Goal: Find contact information: Find contact information

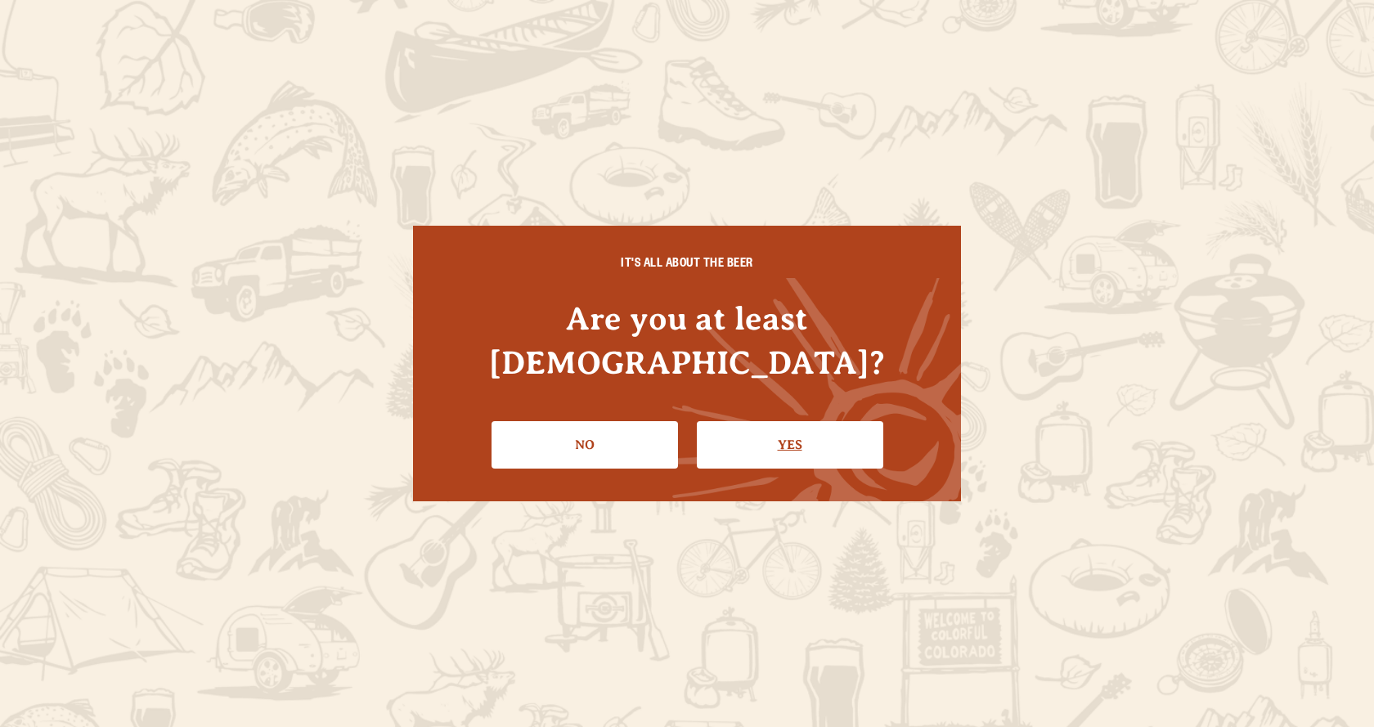
click at [756, 424] on link "Yes" at bounding box center [790, 444] width 187 height 47
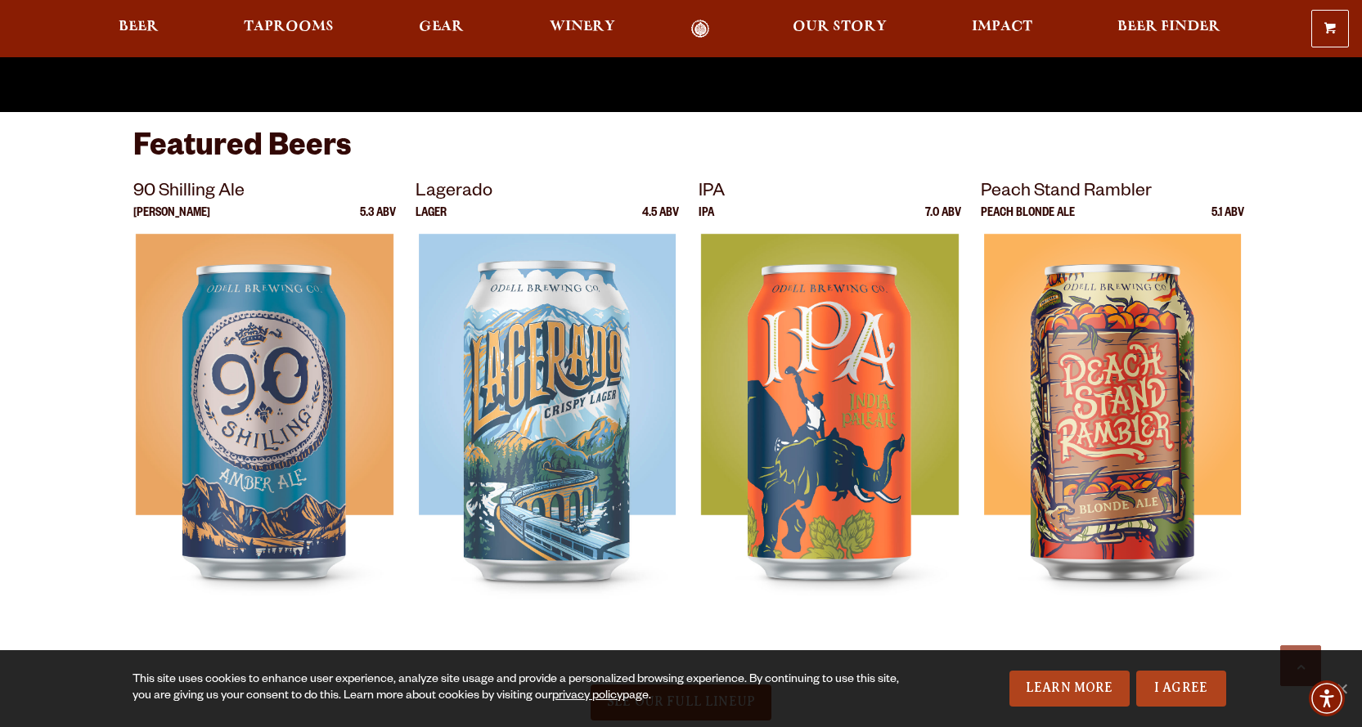
scroll to position [1309, 0]
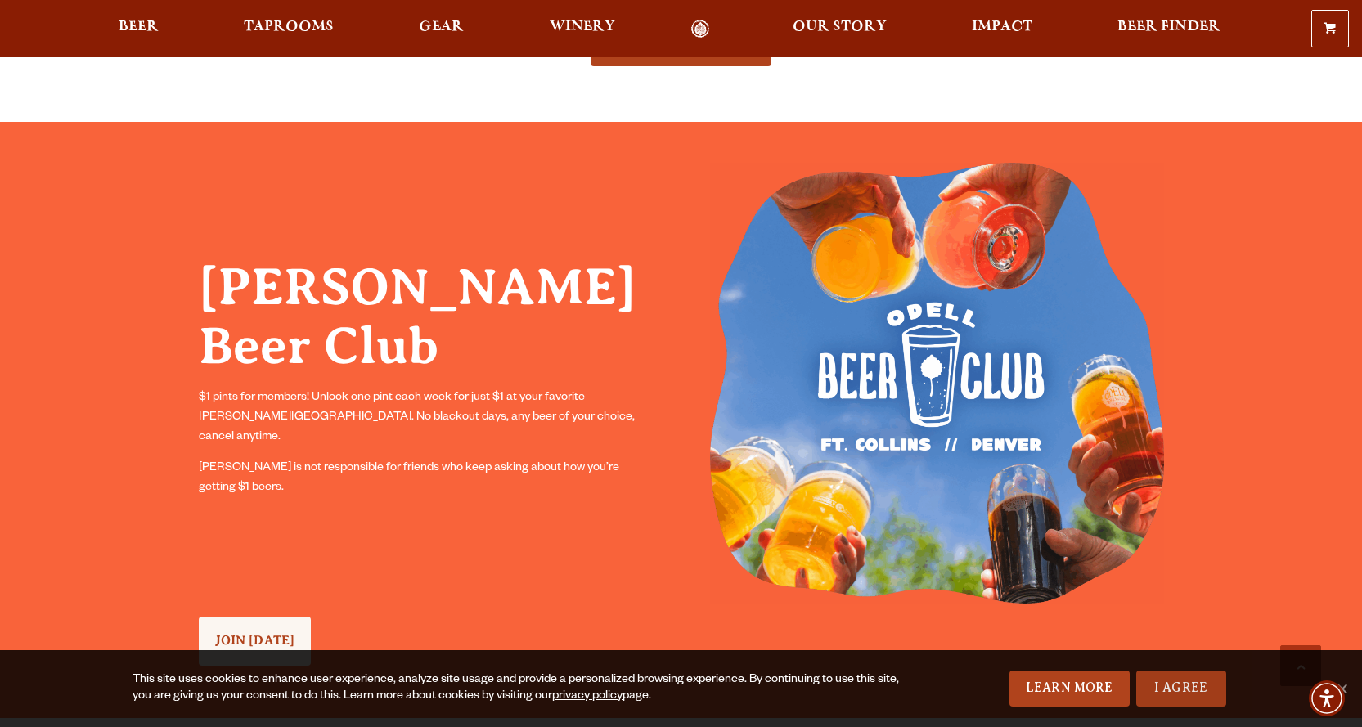
click at [1190, 689] on link "I Agree" at bounding box center [1181, 689] width 90 height 36
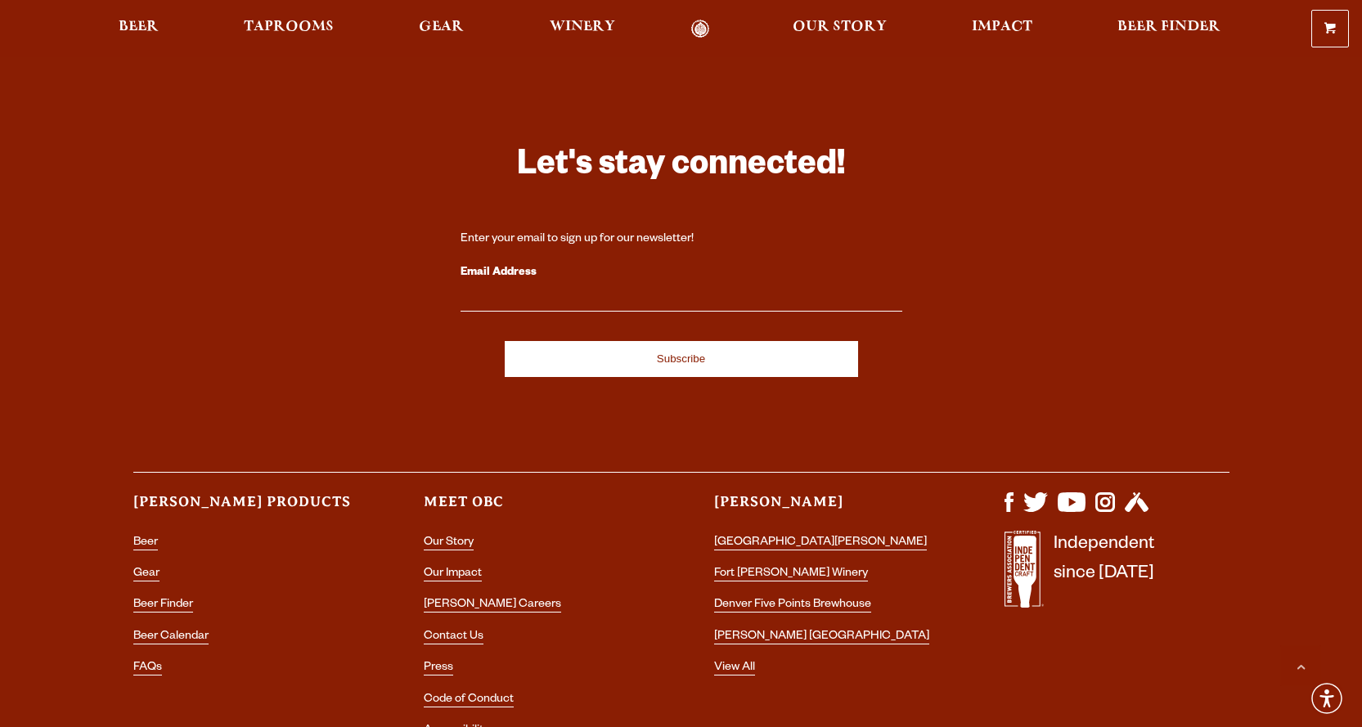
scroll to position [4711, 0]
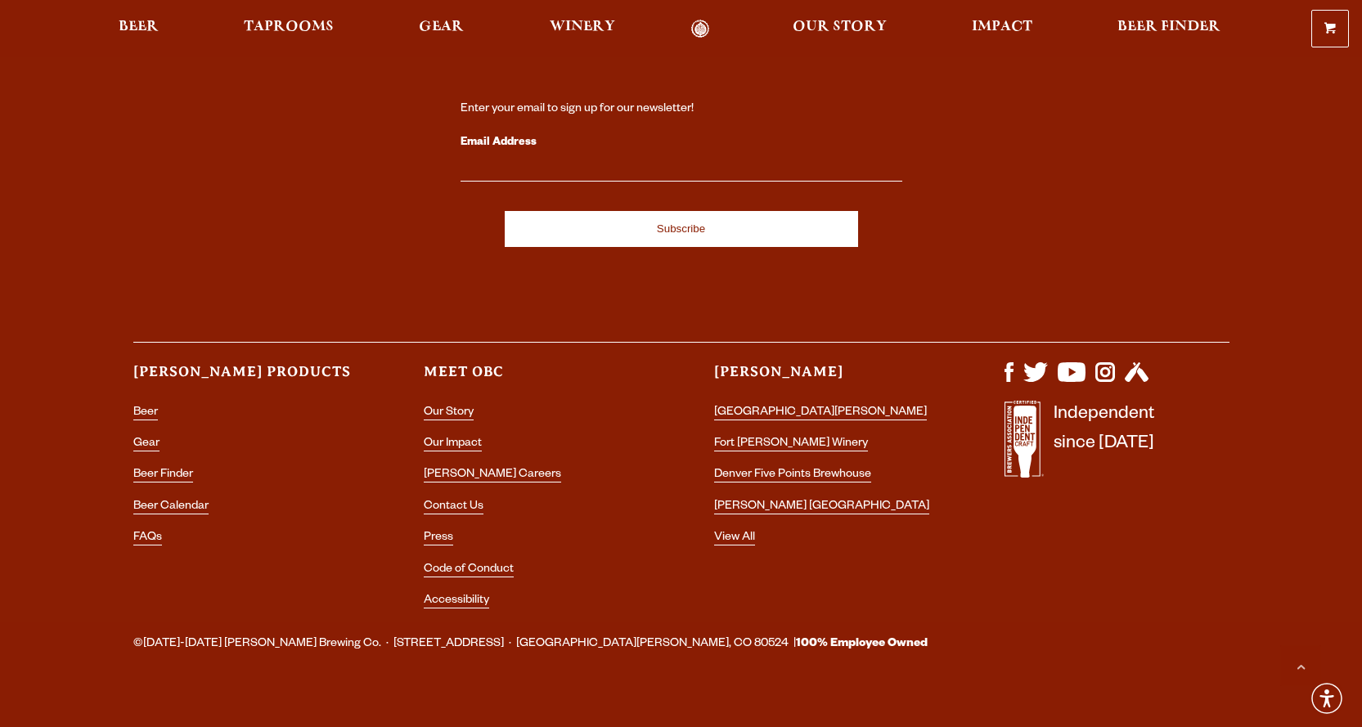
click at [456, 497] on li "Contact Us" at bounding box center [536, 507] width 225 height 21
click at [456, 501] on link "Contact Us" at bounding box center [454, 508] width 60 height 15
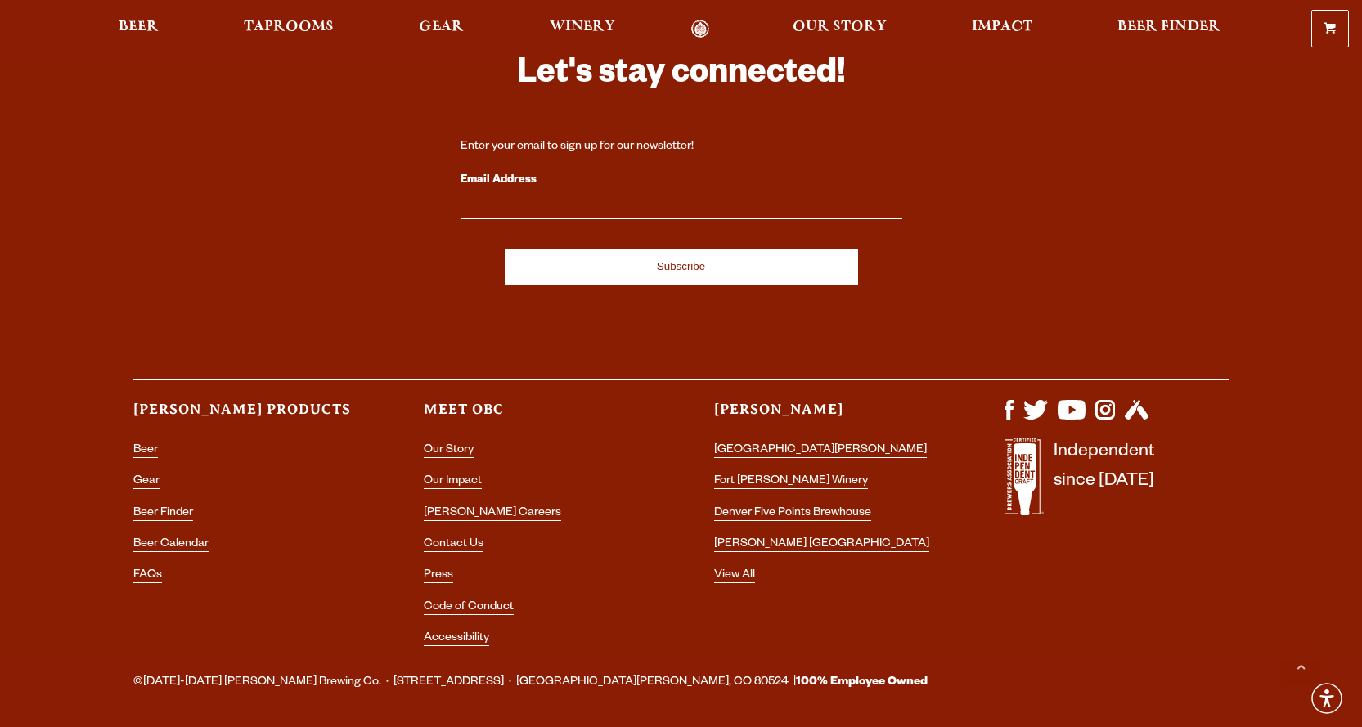
scroll to position [3140, 0]
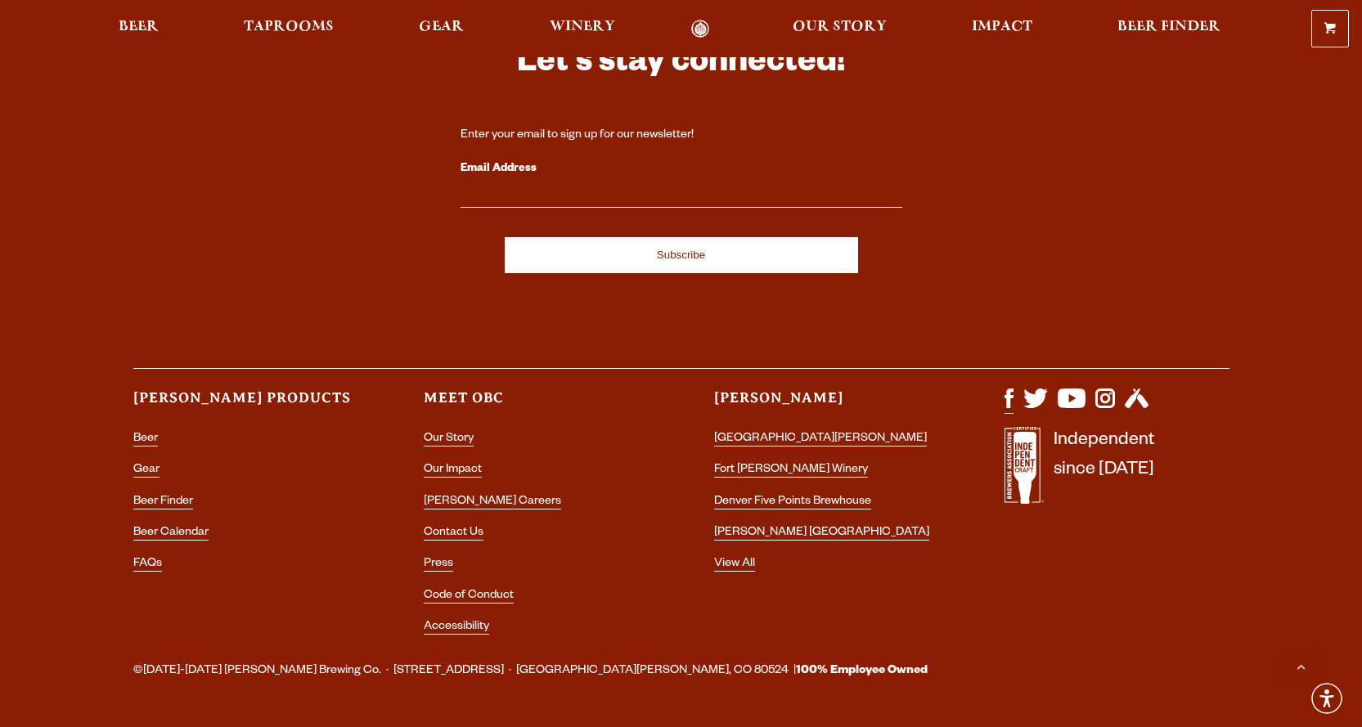
click at [1007, 389] on img "Visit us on Facebook" at bounding box center [1009, 399] width 9 height 20
